Goal: Obtain resource: Download file/media

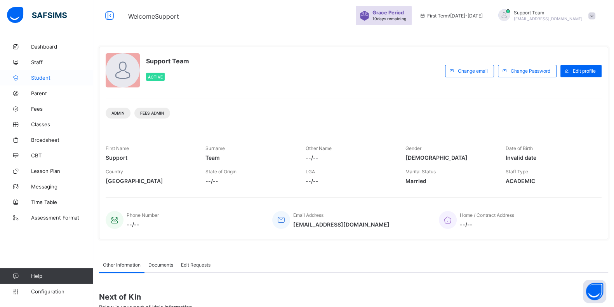
click at [54, 84] on link "Student" at bounding box center [46, 78] width 93 height 16
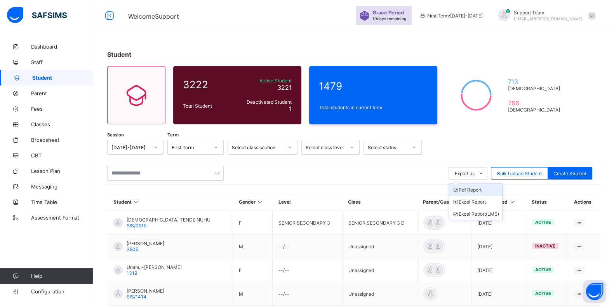
click at [475, 188] on li "Pdf Report" at bounding box center [475, 190] width 53 height 12
click at [332, 3] on div "Welcome Support Grace Period 10 days remaining First Term / 2025-2026 Support T…" at bounding box center [307, 15] width 614 height 31
click at [349, 109] on span "Total students in current term" at bounding box center [373, 108] width 109 height 6
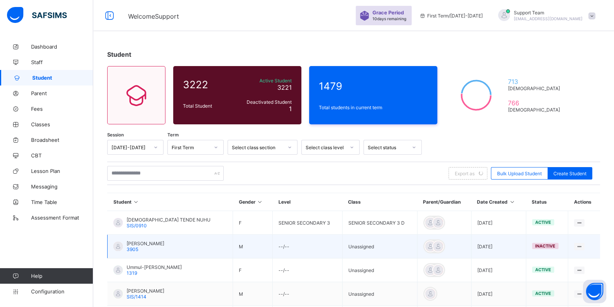
click at [494, 246] on td "[DATE]" at bounding box center [498, 247] width 55 height 24
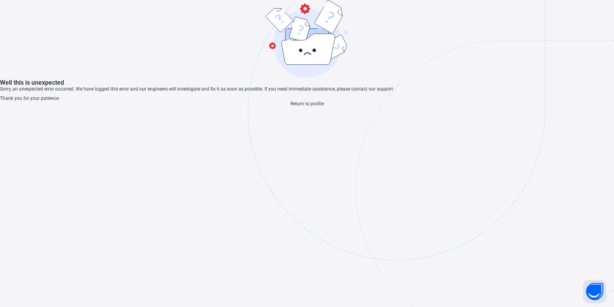
click at [274, 204] on img at bounding box center [450, 150] width 405 height 376
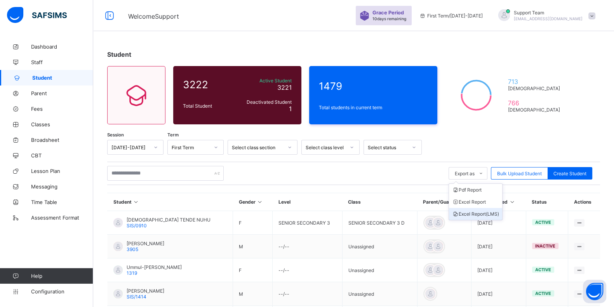
click at [482, 211] on li "Excel Report (LMS)" at bounding box center [475, 214] width 53 height 12
drag, startPoint x: 49, startPoint y: 288, endPoint x: 36, endPoint y: 288, distance: 12.4
click at [36, 288] on link "Configuration" at bounding box center [46, 292] width 93 height 16
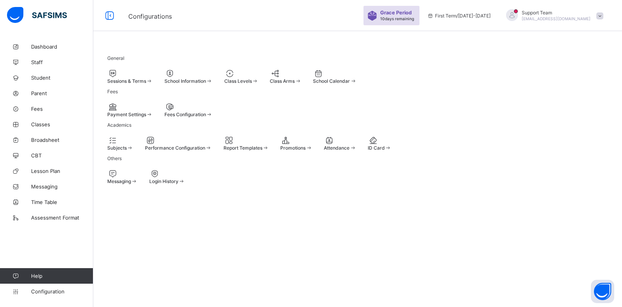
click at [252, 84] on span "Class Levels" at bounding box center [238, 81] width 28 height 6
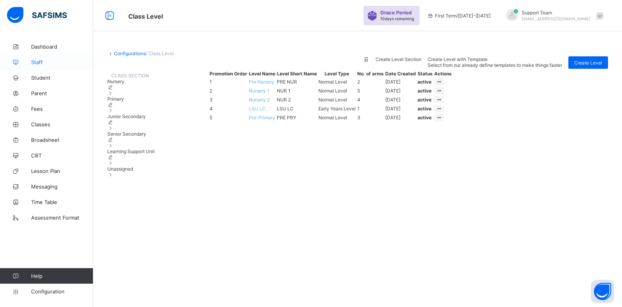
click at [51, 63] on span "Staff" at bounding box center [62, 62] width 62 height 6
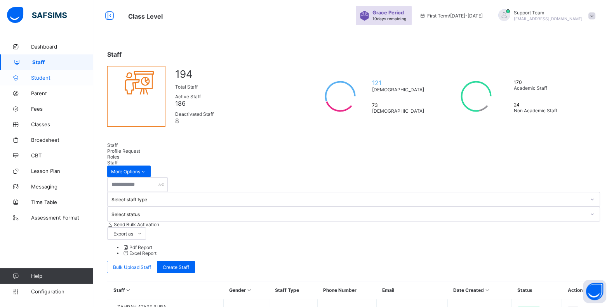
click at [46, 76] on span "Student" at bounding box center [62, 78] width 62 height 6
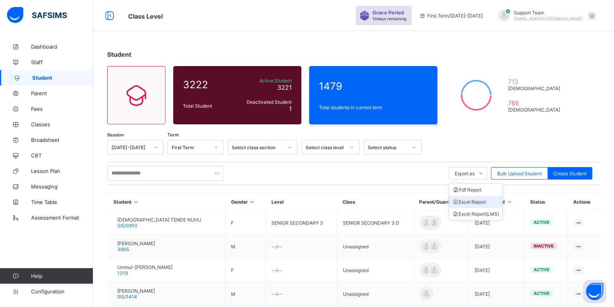
click at [486, 203] on li "Excel Report" at bounding box center [475, 202] width 53 height 12
click at [476, 187] on ul "Pdf Report Excel Report Excel Report (LMS)" at bounding box center [476, 201] width 54 height 37
click at [479, 191] on li "Pdf Report" at bounding box center [475, 190] width 53 height 12
click at [92, 55] on link "Staff" at bounding box center [46, 62] width 93 height 16
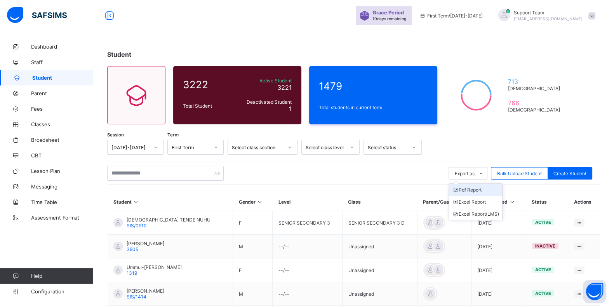
click at [482, 190] on li "Pdf Report" at bounding box center [475, 190] width 53 height 12
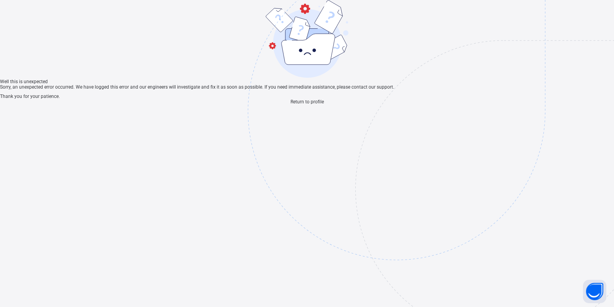
click at [303, 105] on span "Return to profile" at bounding box center [307, 101] width 33 height 5
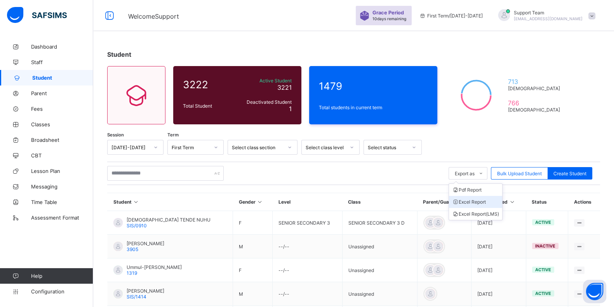
click at [480, 203] on li "Excel Report" at bounding box center [475, 202] width 53 height 12
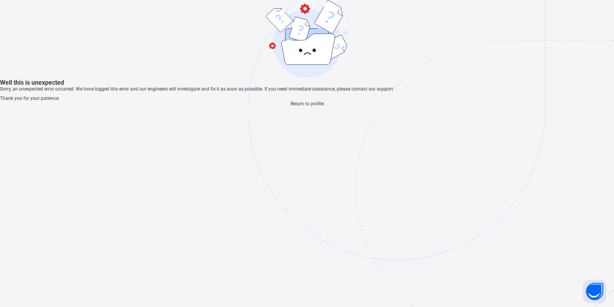
click at [298, 106] on span "Return to profile" at bounding box center [307, 103] width 33 height 5
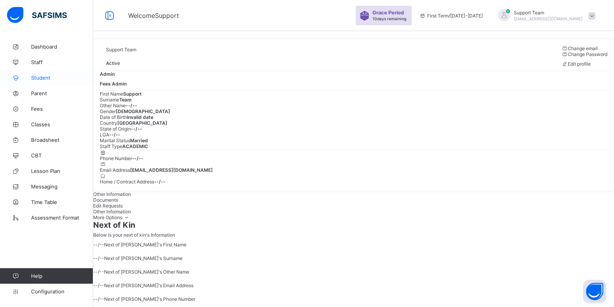
click at [47, 77] on span "Student" at bounding box center [62, 78] width 62 height 6
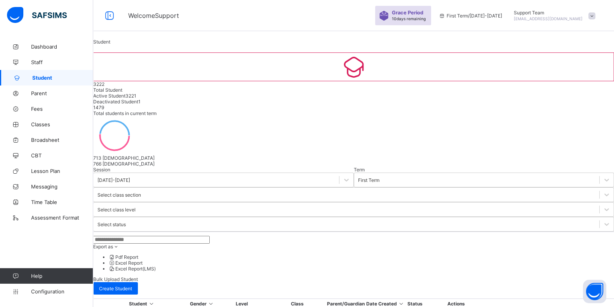
click at [476, 266] on li "Excel Report (LMS)" at bounding box center [362, 269] width 506 height 6
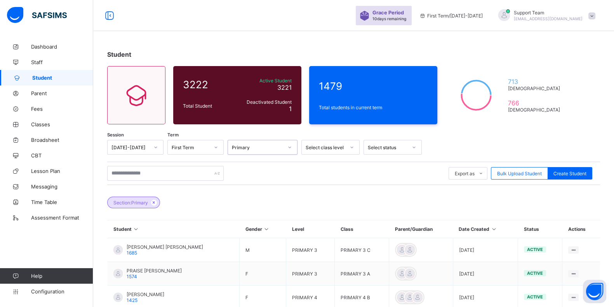
drag, startPoint x: 621, startPoint y: 31, endPoint x: 427, endPoint y: 146, distance: 225.6
click at [427, 146] on div at bounding box center [509, 147] width 167 height 15
click at [481, 189] on li "Pdf Report" at bounding box center [475, 190] width 53 height 12
